Goal: Task Accomplishment & Management: Use online tool/utility

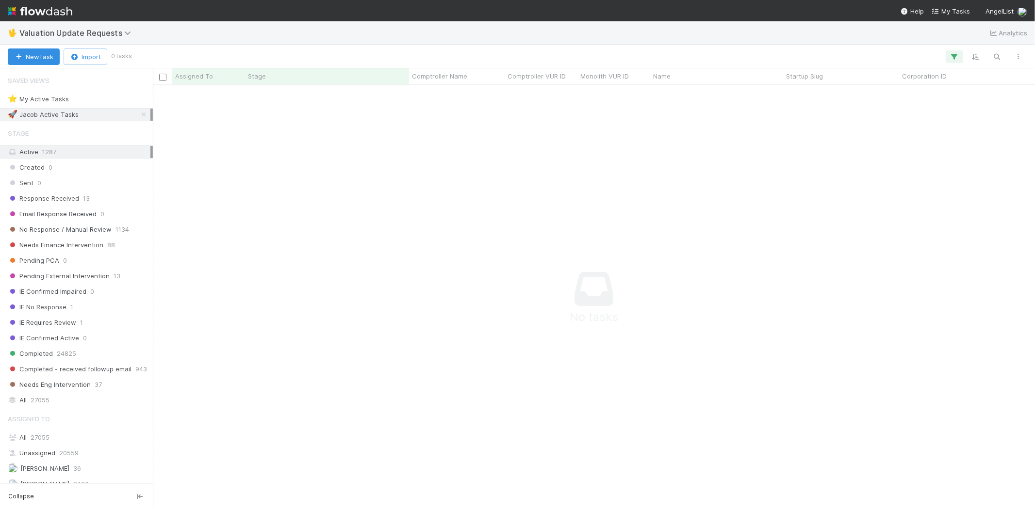
scroll to position [408, 865]
click at [953, 55] on icon "button" at bounding box center [954, 56] width 10 height 9
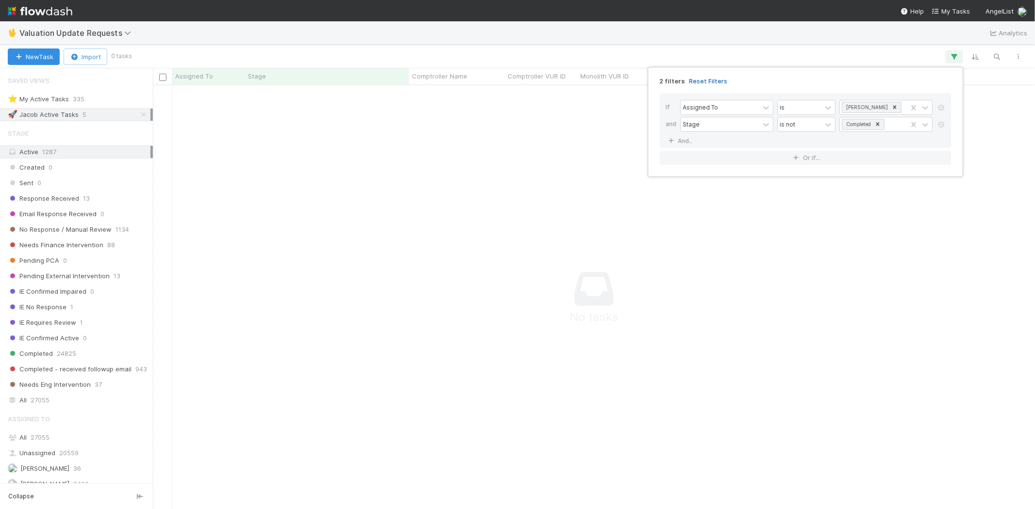
click at [704, 77] on link "Reset Filters" at bounding box center [708, 81] width 38 height 8
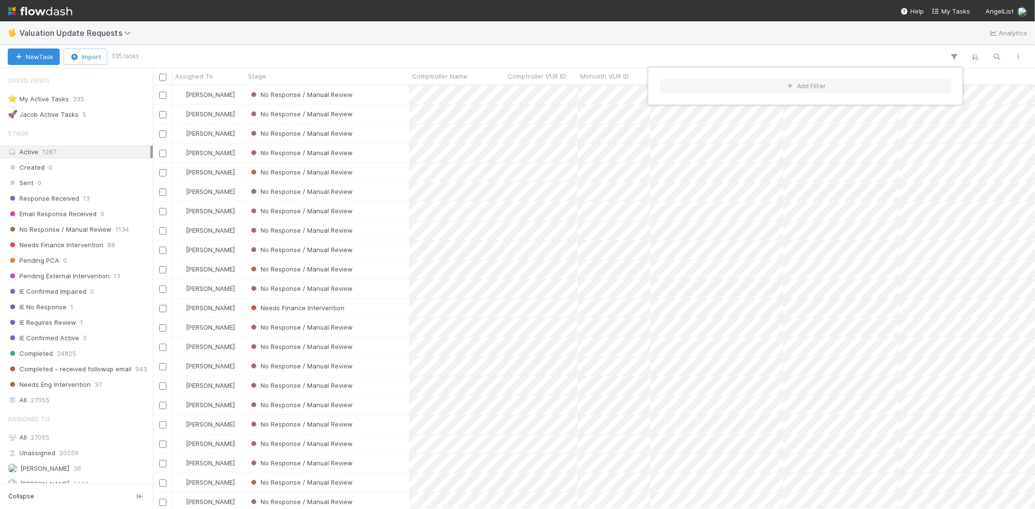
scroll to position [416, 874]
click at [586, 54] on div "Add Filter" at bounding box center [517, 254] width 1035 height 509
click at [477, 55] on div "Add Filter" at bounding box center [517, 254] width 1035 height 509
click at [81, 227] on span "No Response / Manual Review" at bounding box center [60, 230] width 104 height 12
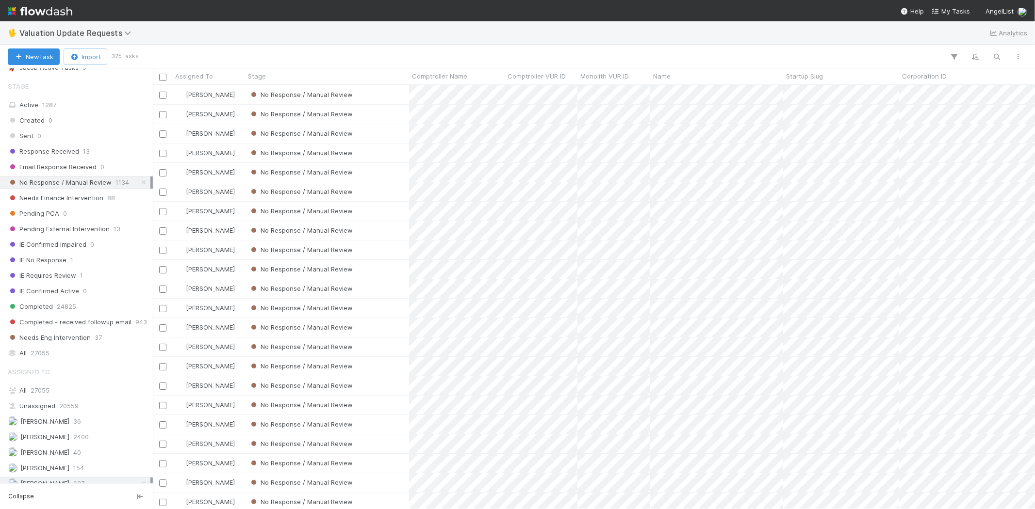
scroll to position [162, 0]
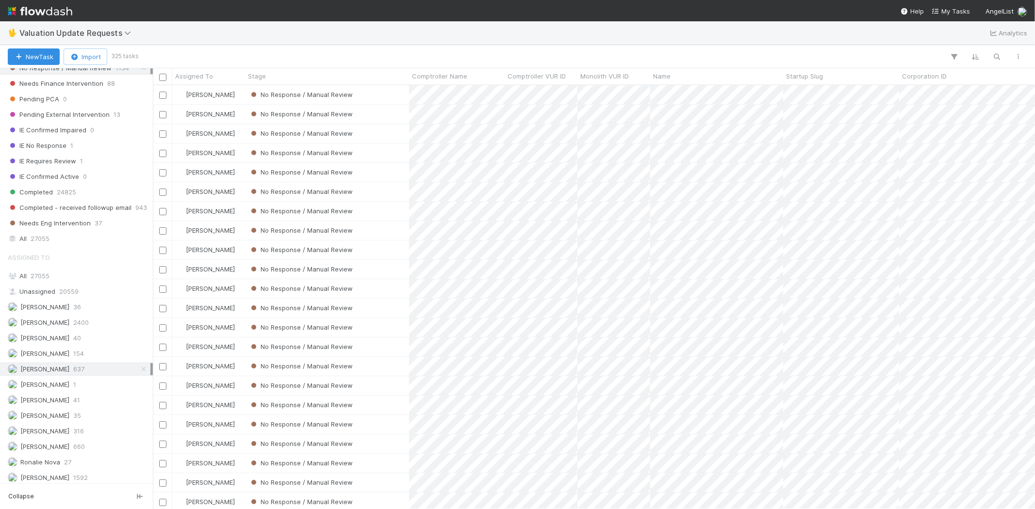
click at [80, 332] on div "Assigned To All 27055 Unassigned 20559 Andrew Sheeler 36 Febbie Cervantes 2400 …" at bounding box center [76, 366] width 153 height 237
click at [79, 326] on span "2400" at bounding box center [81, 323] width 16 height 12
click at [84, 371] on span "637" at bounding box center [78, 369] width 11 height 12
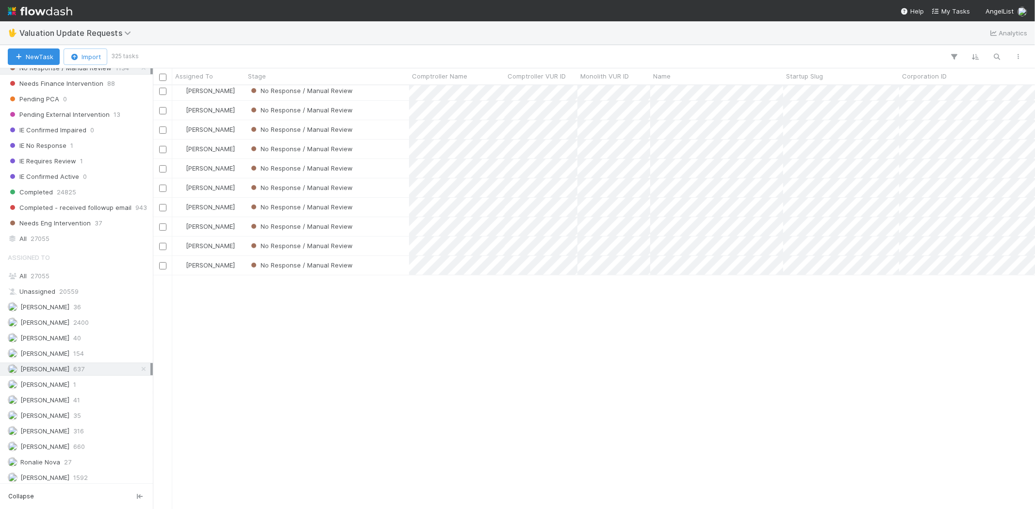
scroll to position [162, 0]
